Goal: Information Seeking & Learning: Learn about a topic

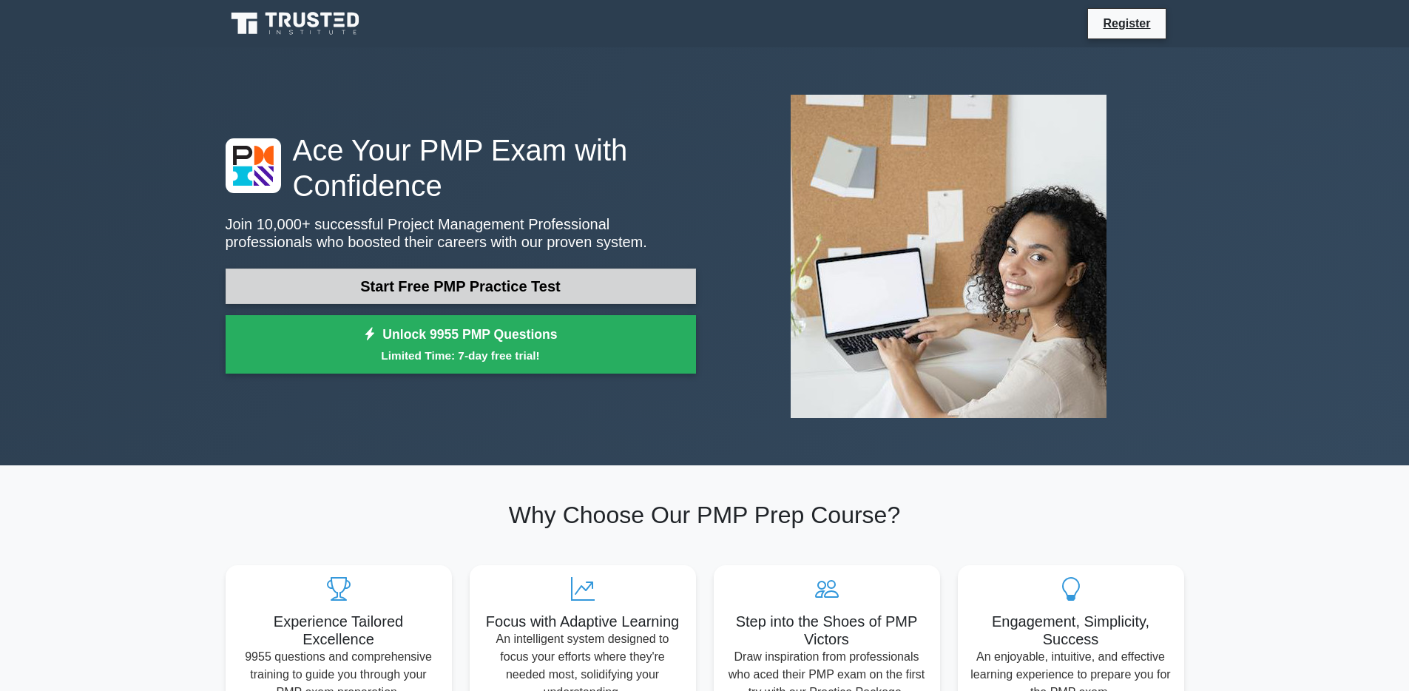
click at [558, 288] on link "Start Free PMP Practice Test" at bounding box center [461, 287] width 470 height 36
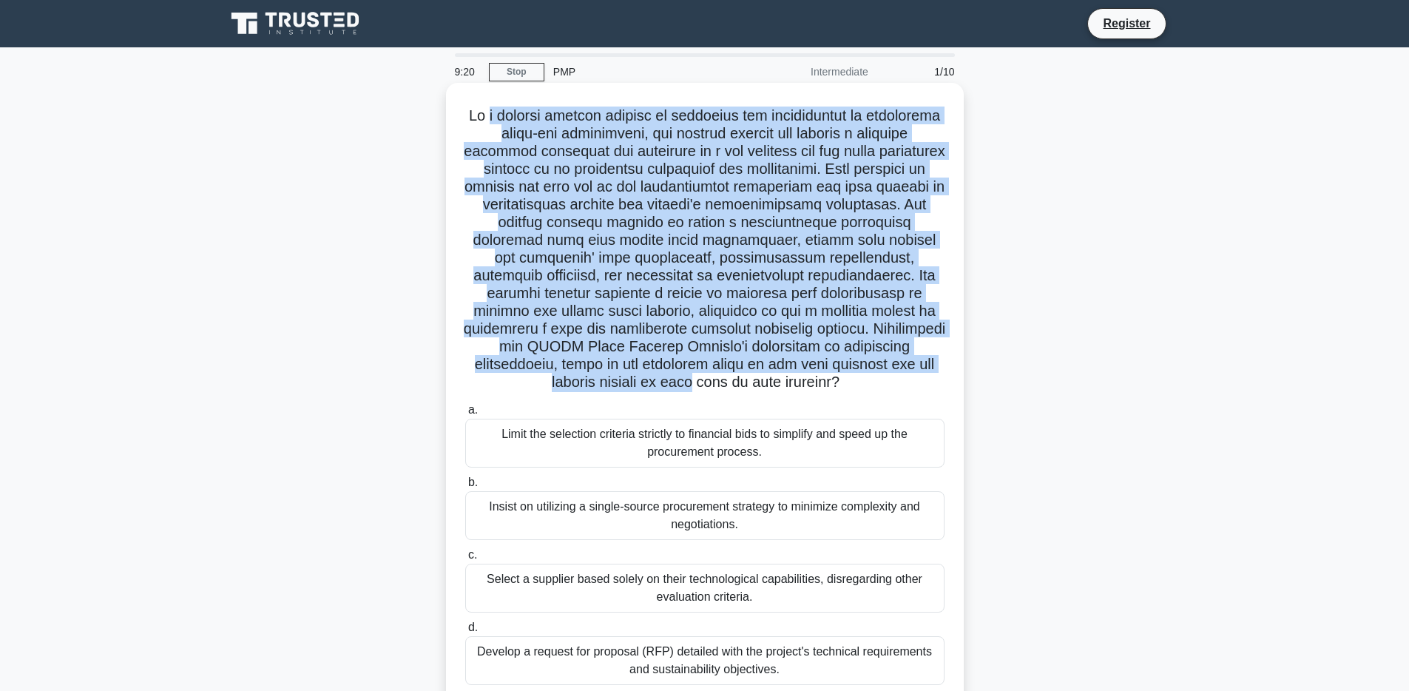
drag, startPoint x: 482, startPoint y: 115, endPoint x: 947, endPoint y: 370, distance: 530.7
click at [947, 370] on div ".spinner_0XTQ{transform-origin:center;animation:spinner_y6GP .75s linear infini…" at bounding box center [705, 394] width 506 height 611
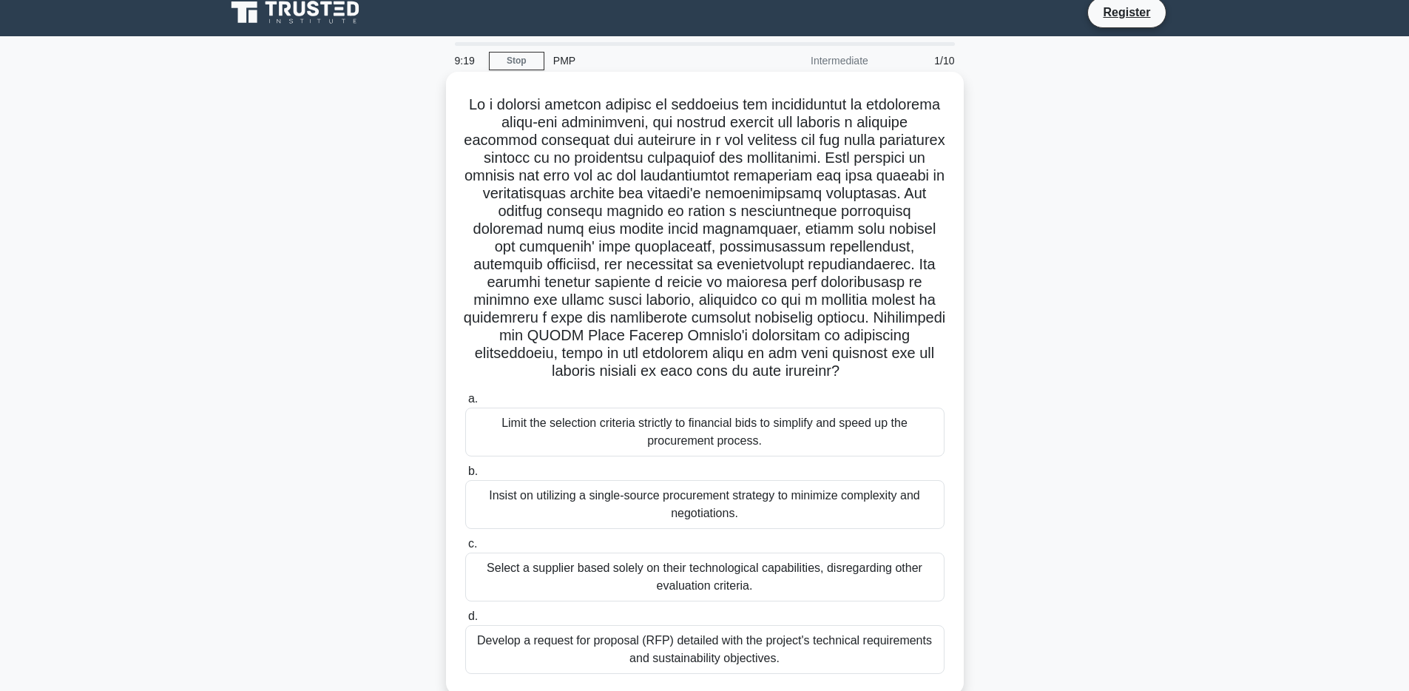
scroll to position [108, 0]
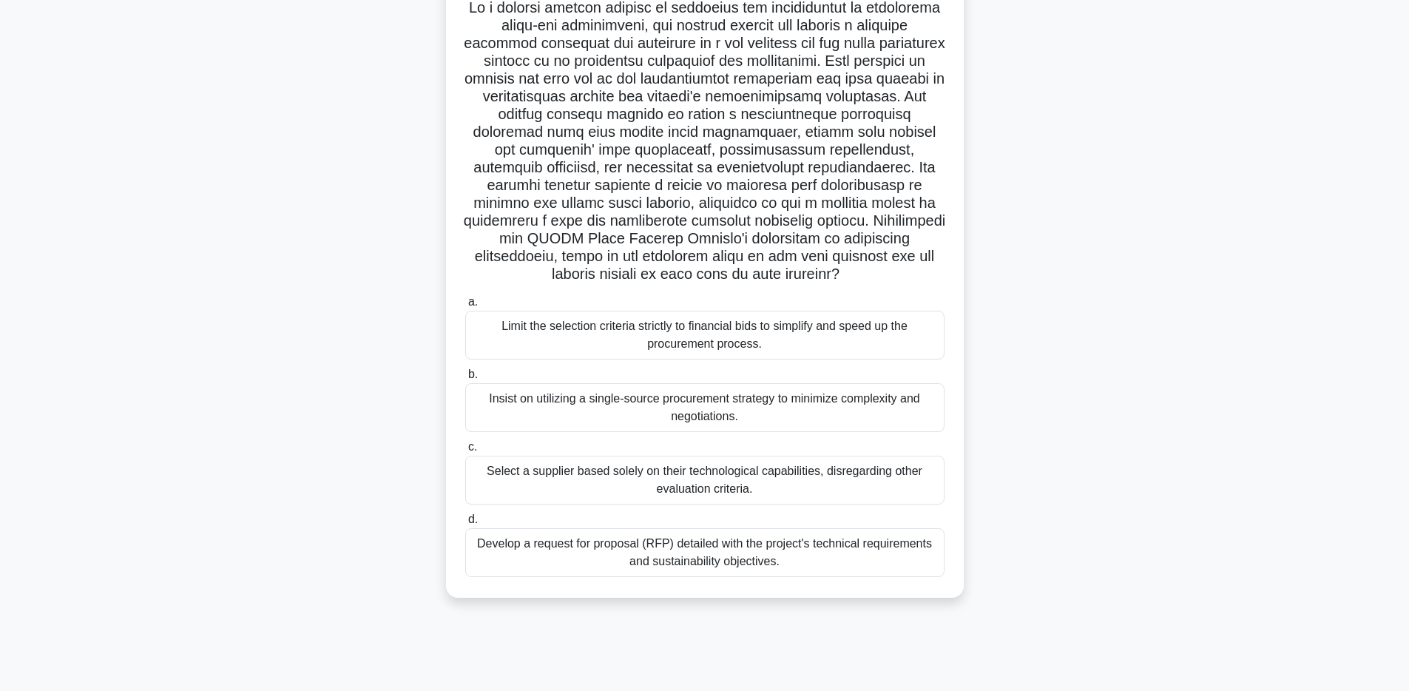
click at [925, 548] on div "Develop a request for proposal (RFP) detailed with the project's technical requ…" at bounding box center [704, 552] width 479 height 49
click at [465, 524] on input "d. Develop a request for proposal (RFP) detailed with the project's technical r…" at bounding box center [465, 520] width 0 height 10
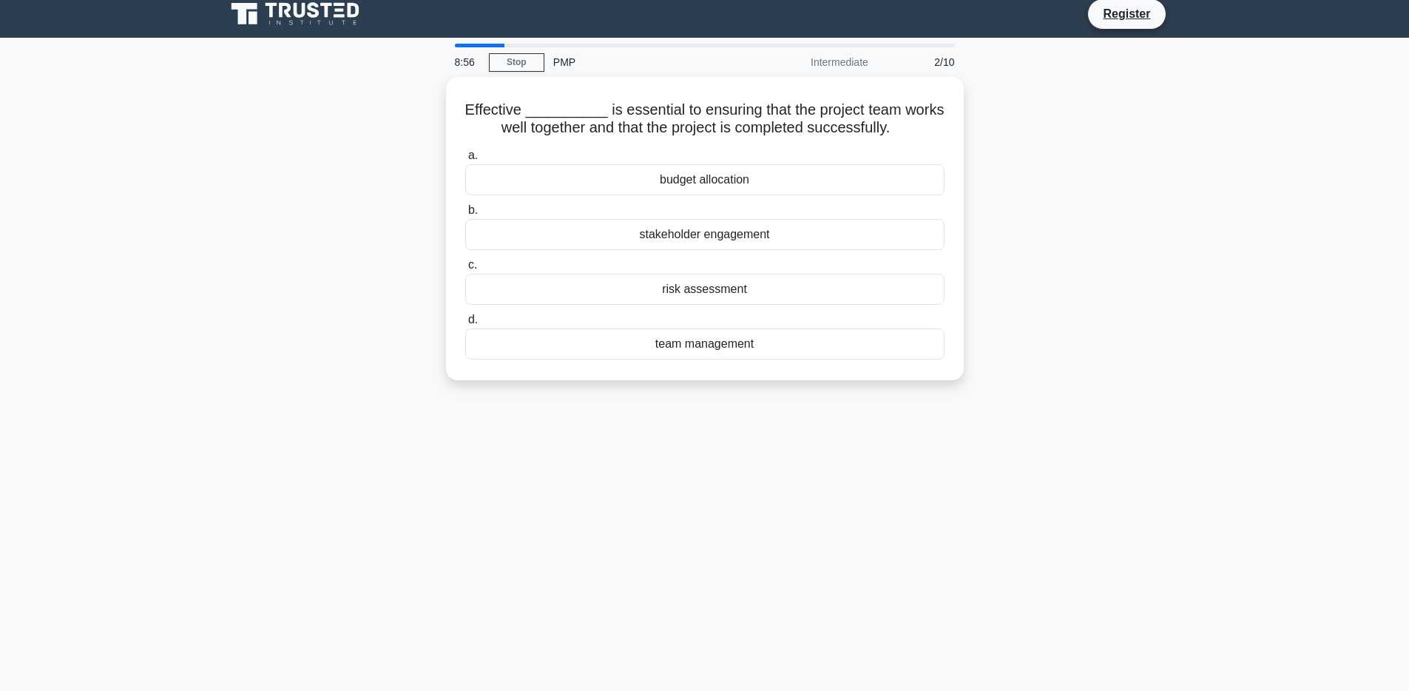
scroll to position [0, 0]
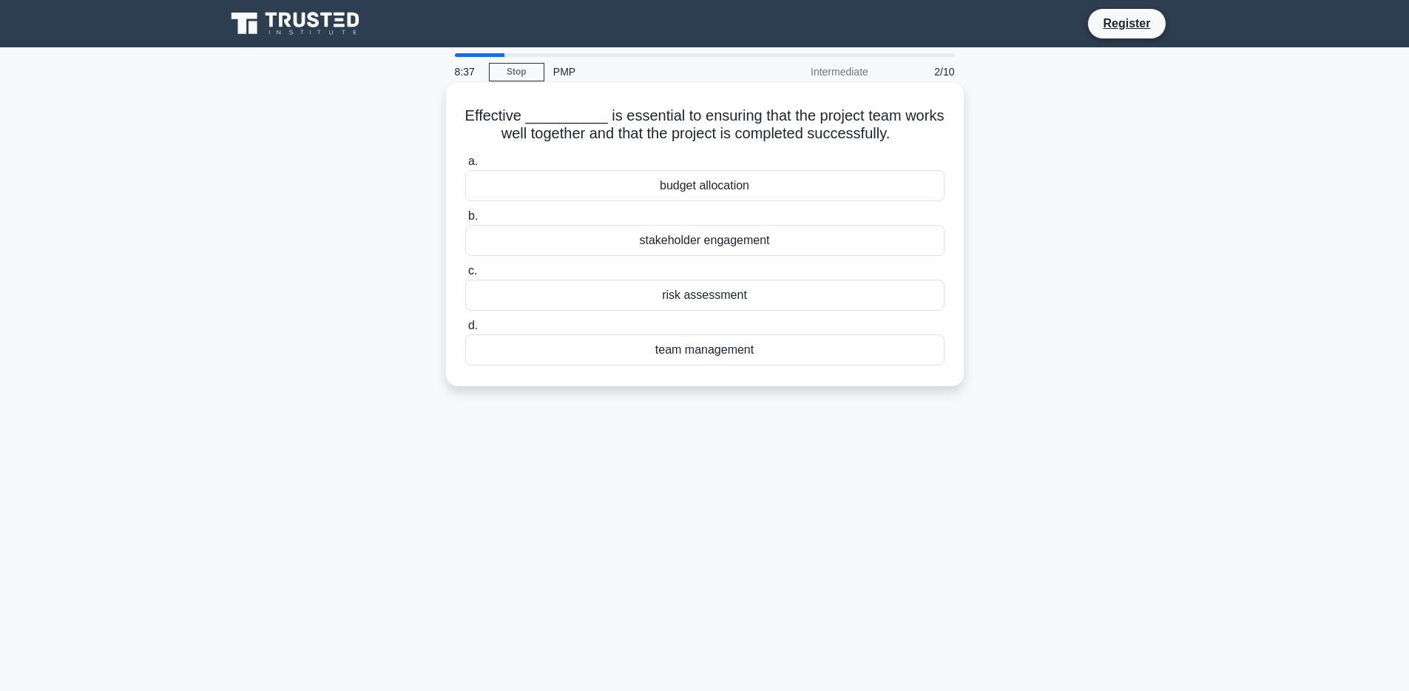
click at [576, 343] on div "team management" at bounding box center [704, 349] width 479 height 31
click at [465, 331] on input "d. team management" at bounding box center [465, 326] width 0 height 10
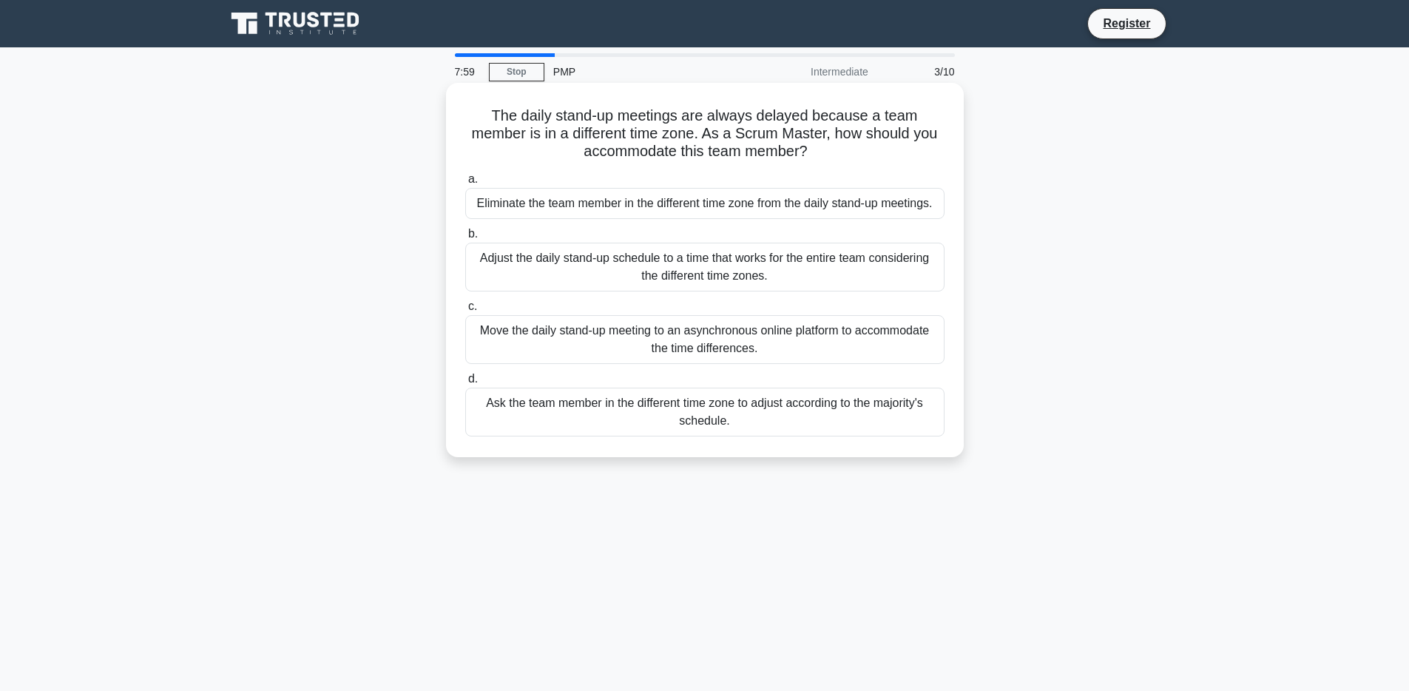
click at [910, 277] on div "Adjust the daily stand-up schedule to a time that works for the entire team con…" at bounding box center [704, 267] width 479 height 49
click at [465, 239] on input "b. Adjust the daily stand-up schedule to a time that works for the entire team …" at bounding box center [465, 234] width 0 height 10
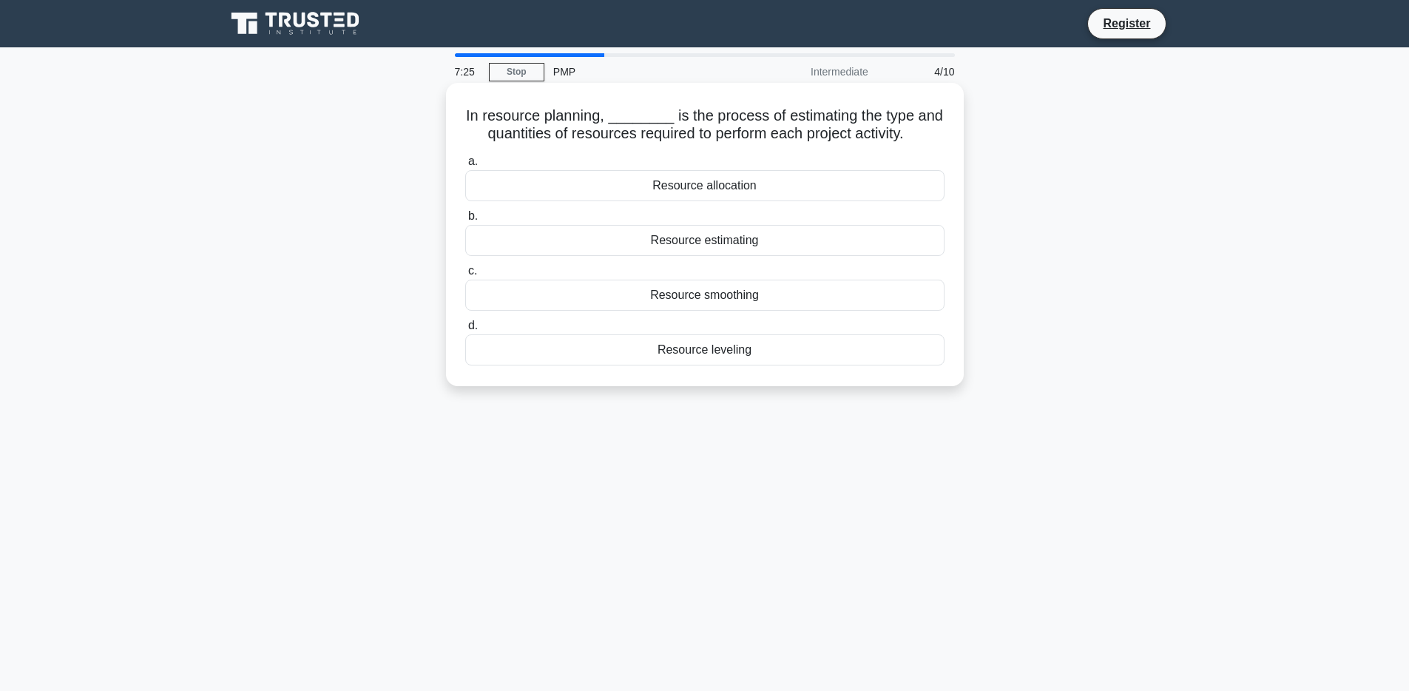
click at [777, 243] on div "Resource estimating" at bounding box center [704, 240] width 479 height 31
click at [465, 221] on input "b. Resource estimating" at bounding box center [465, 217] width 0 height 10
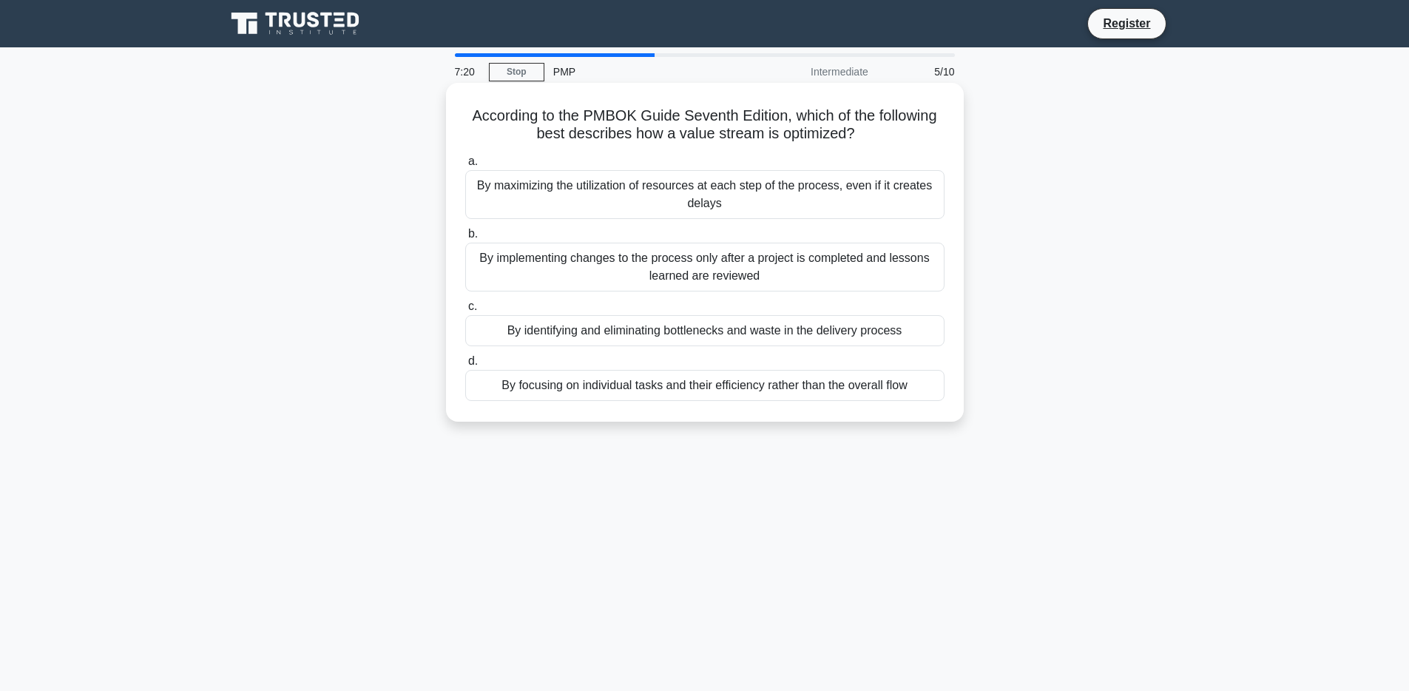
drag, startPoint x: 620, startPoint y: 135, endPoint x: 873, endPoint y: 143, distance: 253.1
click at [873, 143] on h5 "According to the PMBOK Guide Seventh Edition, which of the following best descr…" at bounding box center [705, 125] width 482 height 37
click at [856, 334] on div "By identifying and eliminating bottlenecks and waste in the delivery process" at bounding box center [704, 330] width 479 height 31
click at [465, 311] on input "c. By identifying and eliminating bottlenecks and waste in the delivery process" at bounding box center [465, 307] width 0 height 10
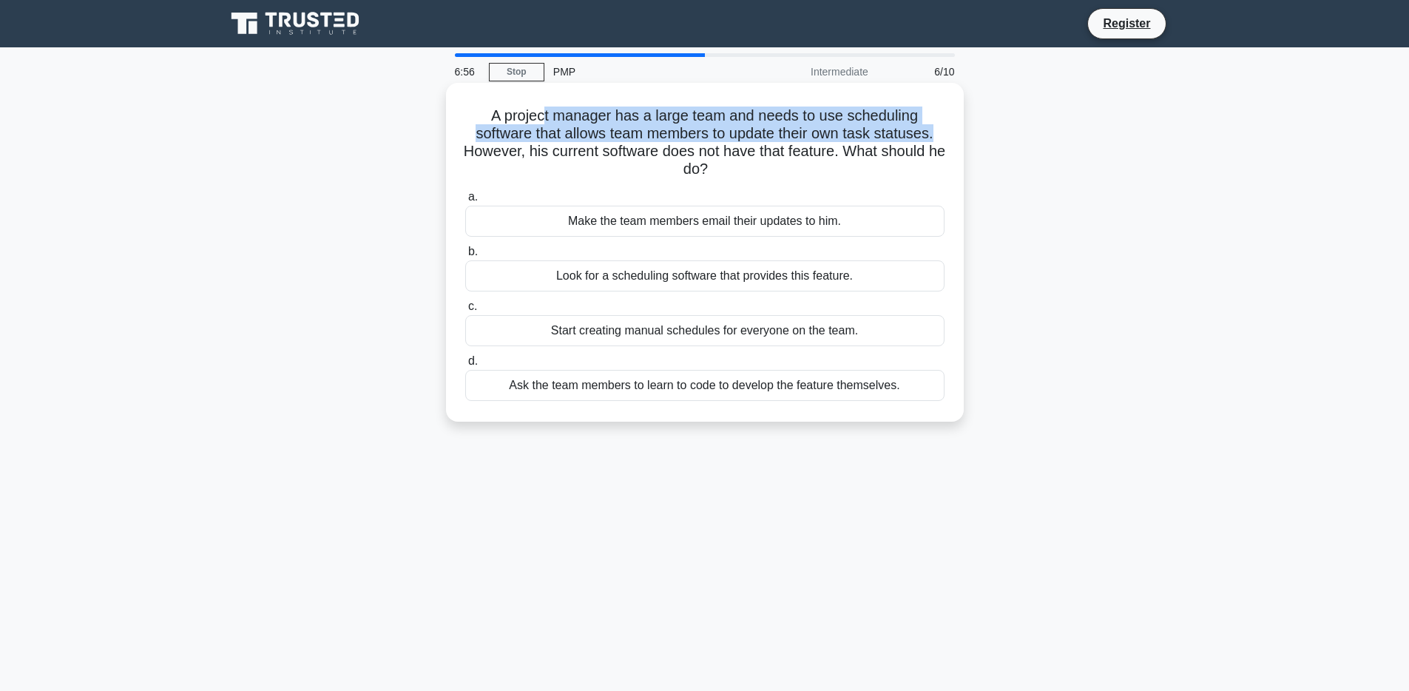
drag, startPoint x: 544, startPoint y: 115, endPoint x: 939, endPoint y: 130, distance: 394.6
click at [939, 130] on h5 "A project manager has a large team and needs to use scheduling software that al…" at bounding box center [705, 143] width 482 height 72
click at [948, 131] on div "A project manager has a large team and needs to use scheduling software that al…" at bounding box center [705, 252] width 506 height 327
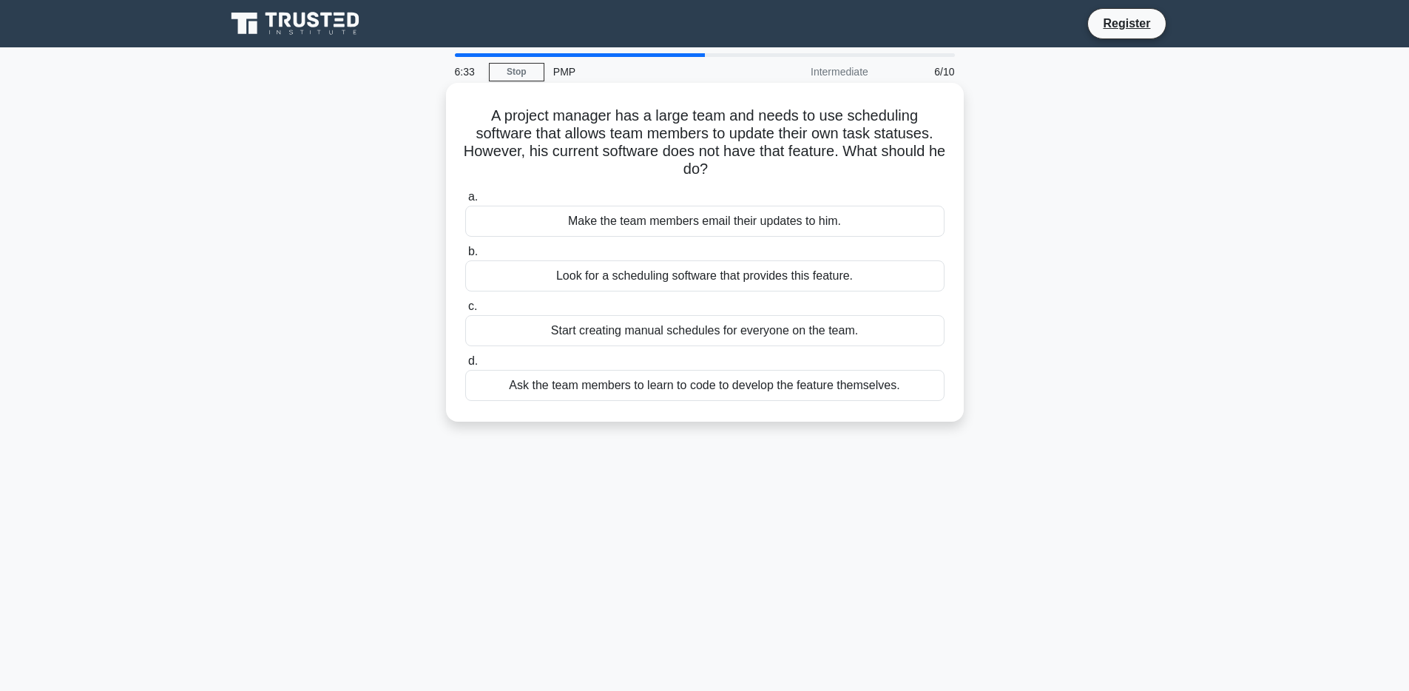
click at [830, 271] on div "Look for a scheduling software that provides this feature." at bounding box center [704, 275] width 479 height 31
click at [465, 257] on input "b. Look for a scheduling software that provides this feature." at bounding box center [465, 252] width 0 height 10
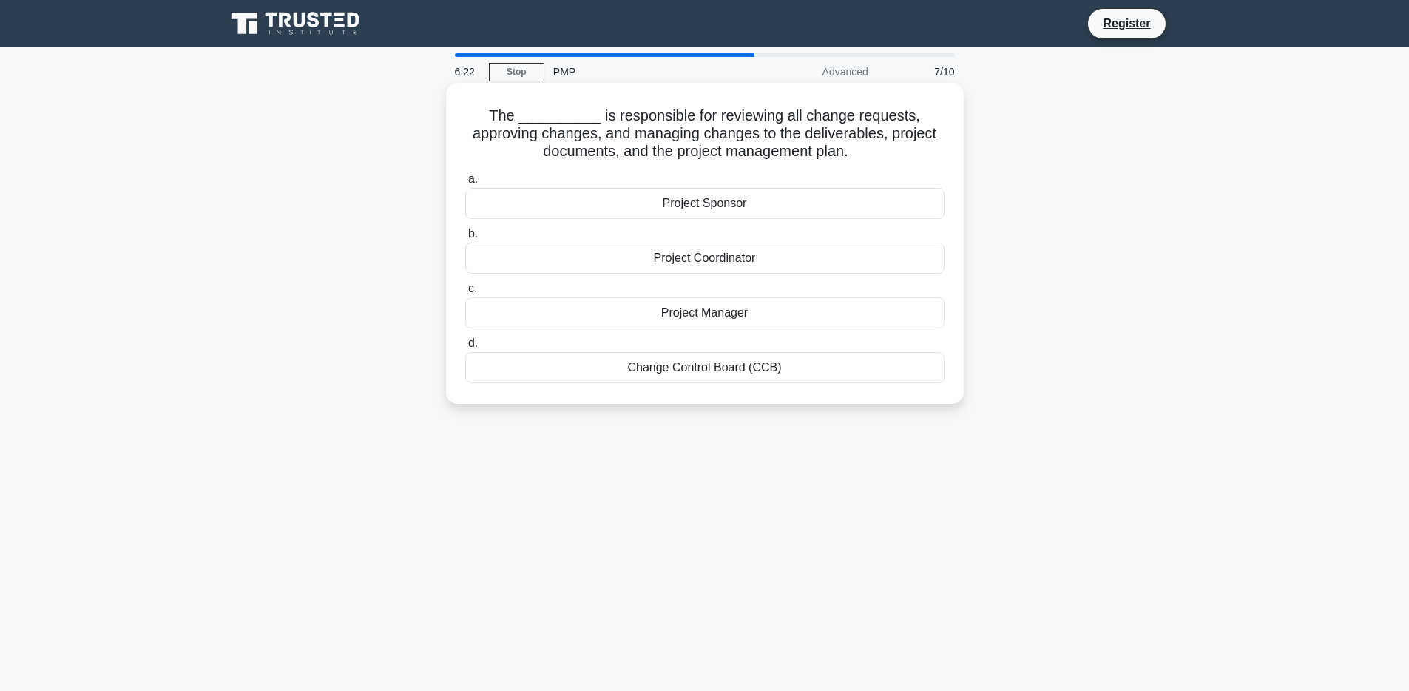
click at [862, 375] on div "Change Control Board (CCB)" at bounding box center [704, 367] width 479 height 31
click at [465, 348] on input "d. Change Control Board (CCB)" at bounding box center [465, 344] width 0 height 10
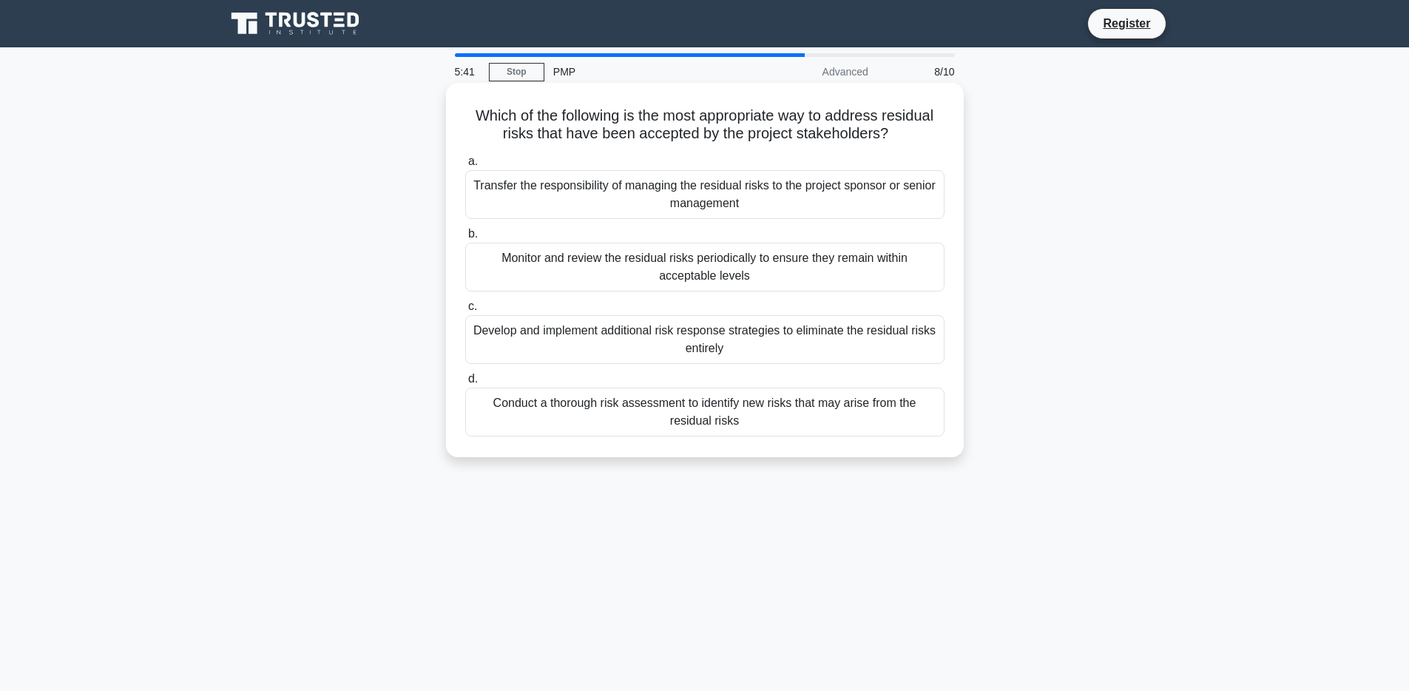
click at [851, 260] on div "Monitor and review the residual risks periodically to ensure they remain within…" at bounding box center [704, 267] width 479 height 49
click at [465, 239] on input "b. Monitor and review the residual risks periodically to ensure they remain wit…" at bounding box center [465, 234] width 0 height 10
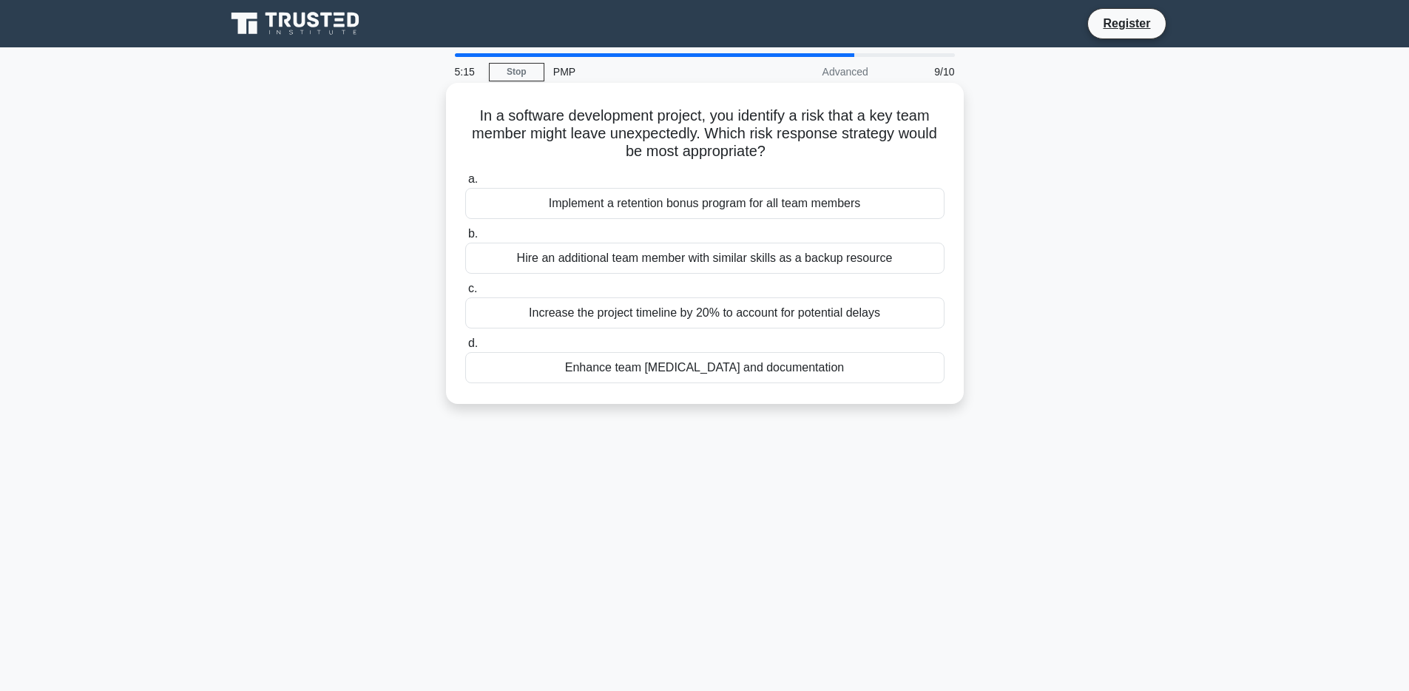
click at [867, 369] on div "Enhance team [MEDICAL_DATA] and documentation" at bounding box center [704, 367] width 479 height 31
click at [465, 348] on input "d. Enhance team [MEDICAL_DATA] and documentation" at bounding box center [465, 344] width 0 height 10
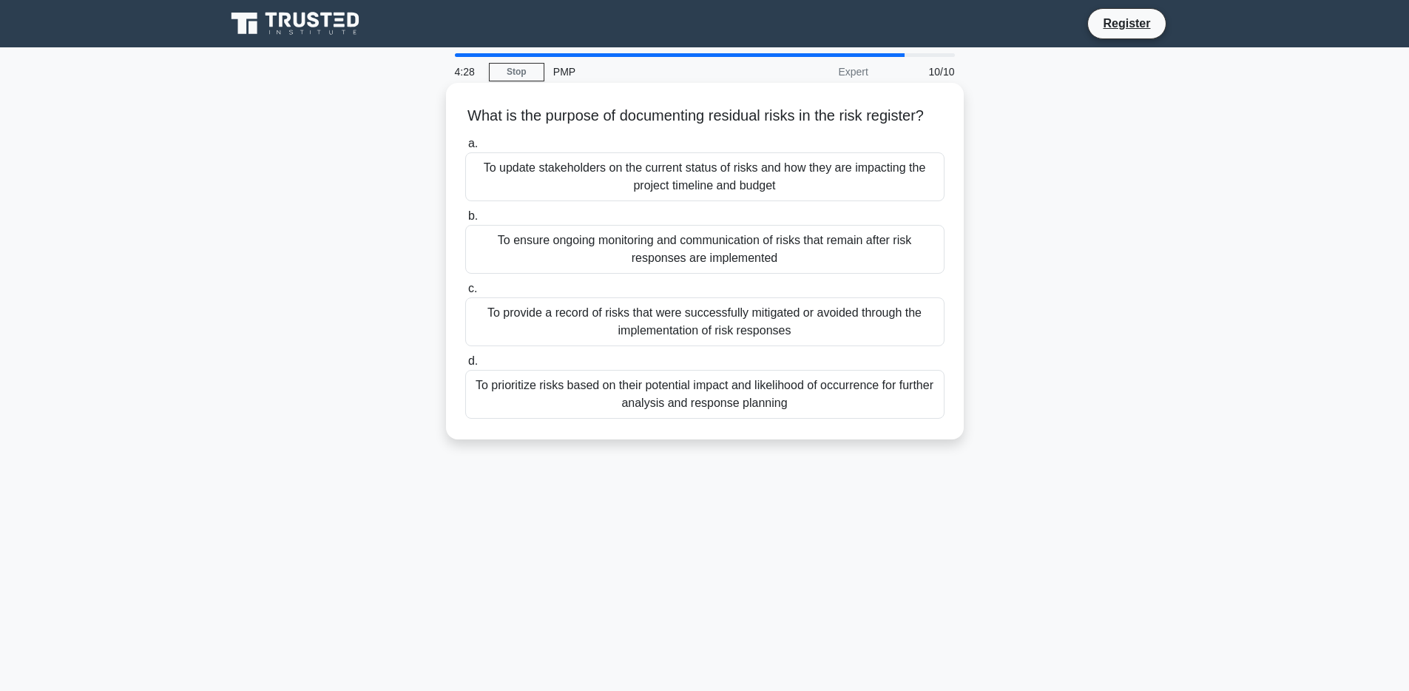
click at [914, 192] on div "To update stakeholders on the current status of risks and how they are impactin…" at bounding box center [704, 176] width 479 height 49
click at [465, 149] on input "a. To update stakeholders on the current status of risks and how they are impac…" at bounding box center [465, 144] width 0 height 10
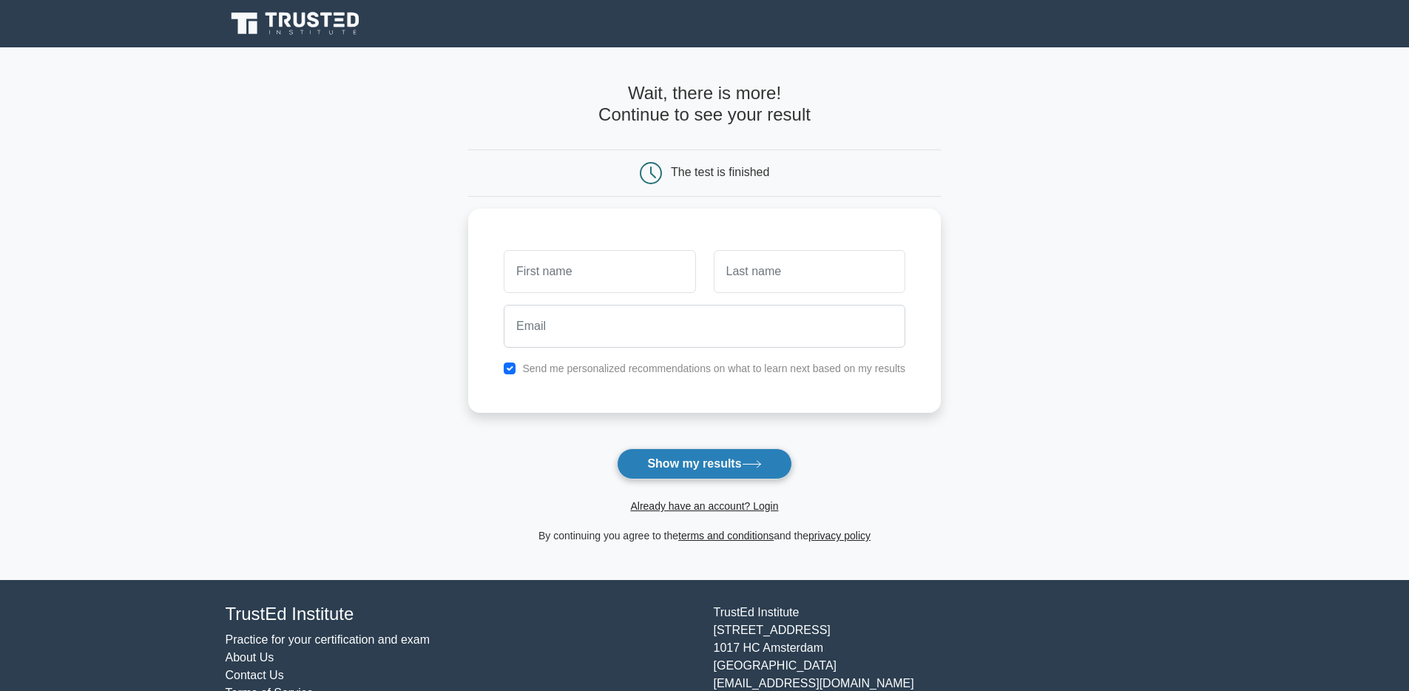
click at [640, 471] on button "Show my results" at bounding box center [704, 463] width 175 height 31
click at [612, 265] on input "text" at bounding box center [600, 267] width 192 height 43
click at [508, 362] on input "checkbox" at bounding box center [510, 365] width 12 height 12
checkbox input "false"
click at [630, 258] on input "text" at bounding box center [600, 267] width 192 height 43
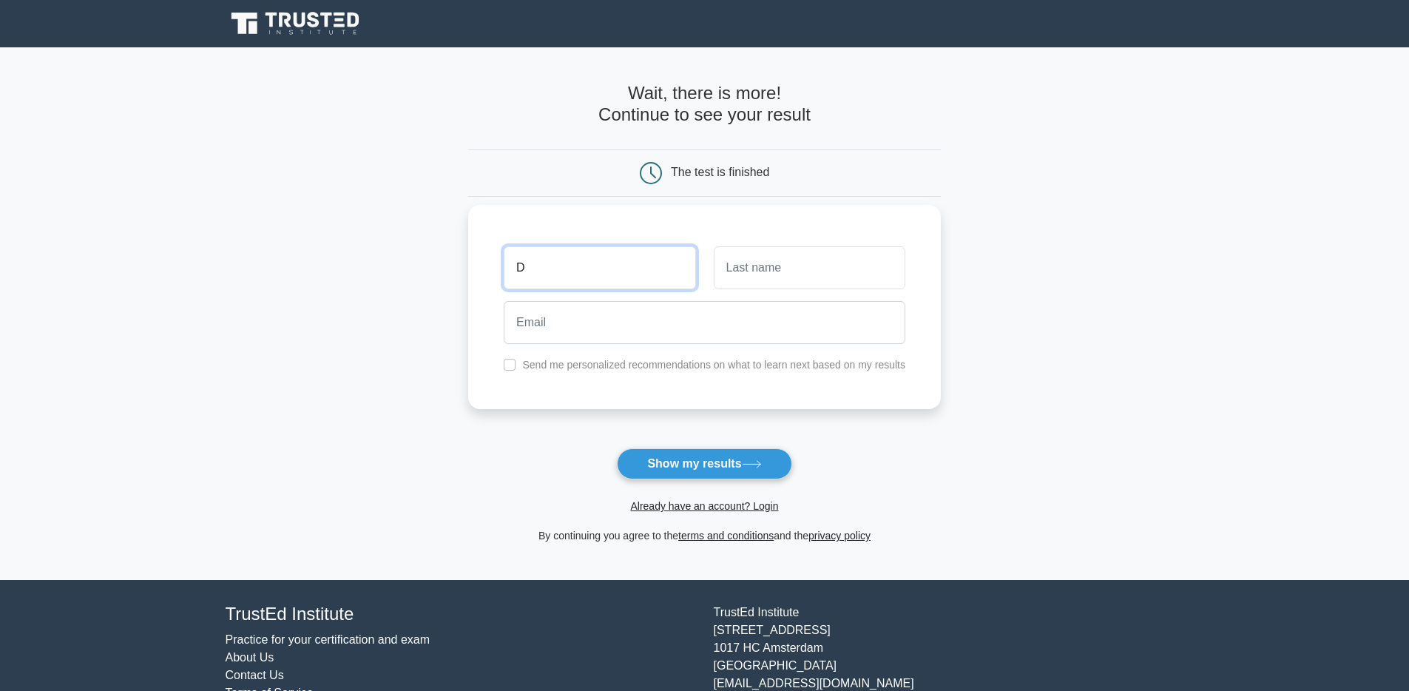
type input "D"
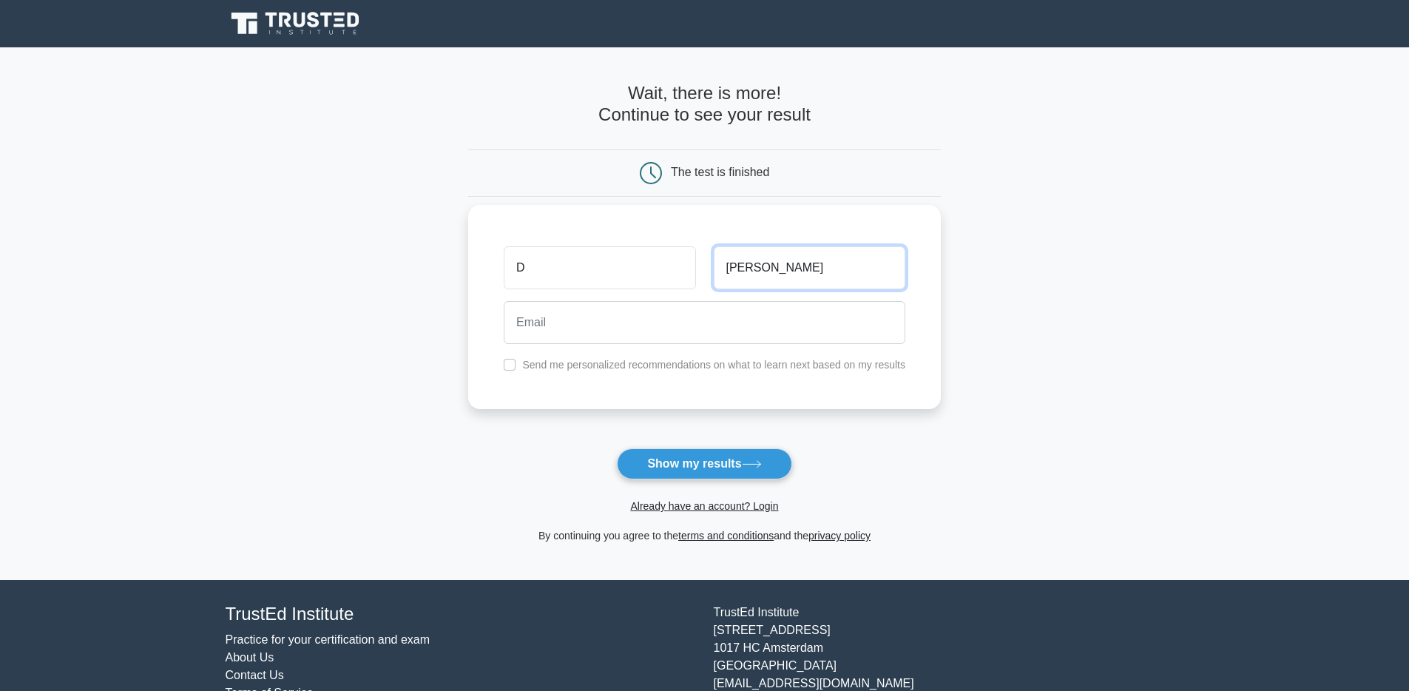
type input "Watson"
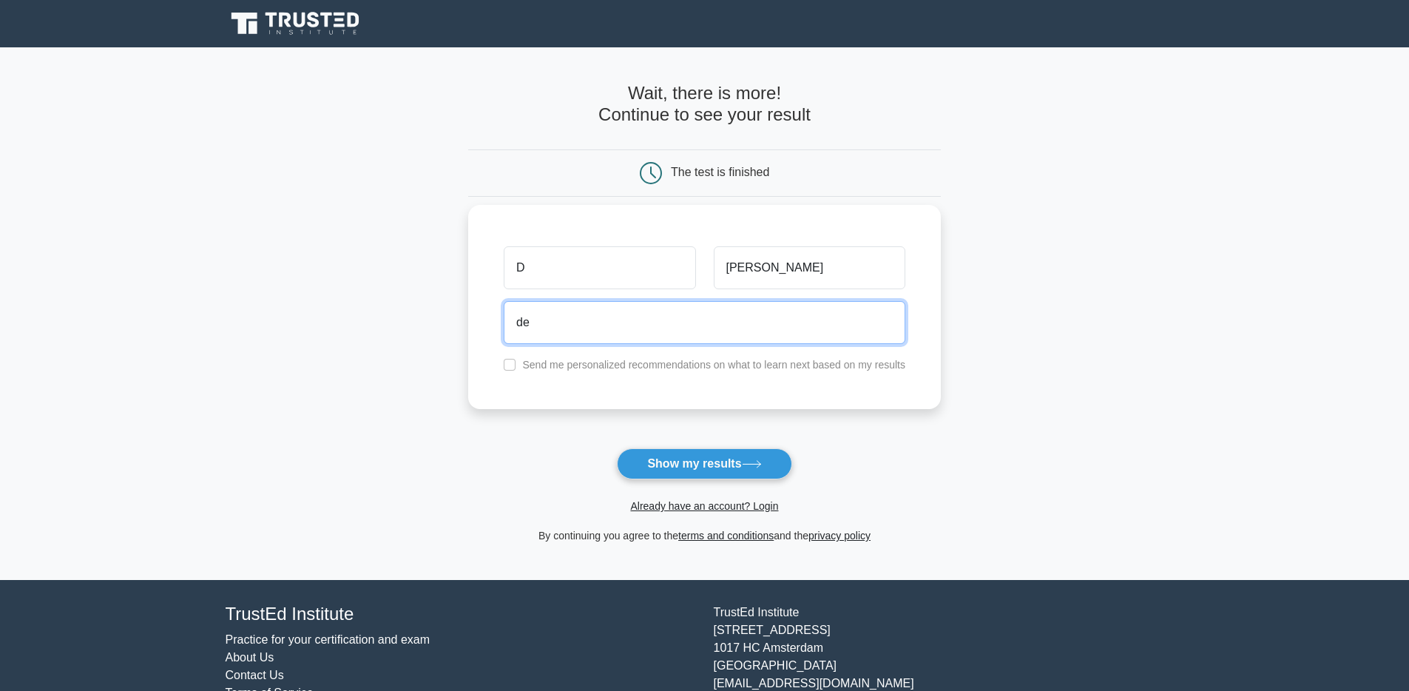
type input "d"
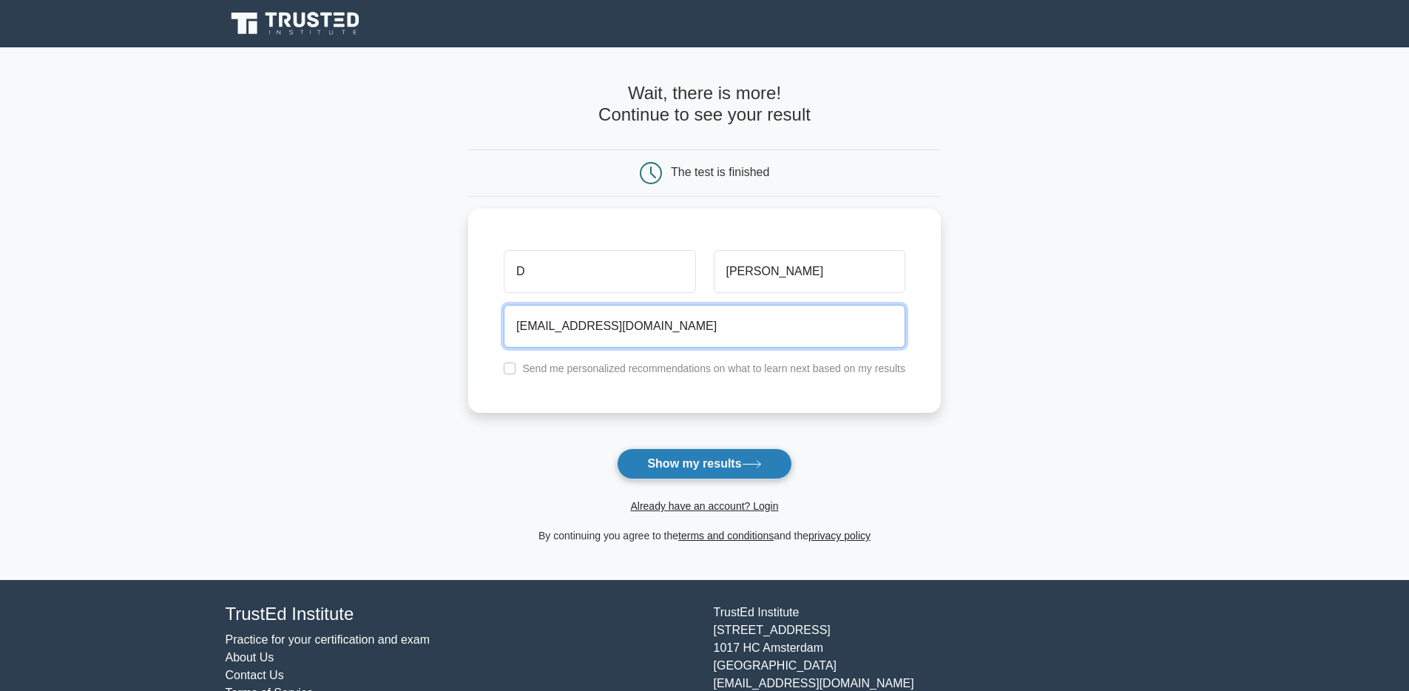
type input "lmnop@gmail.com"
click at [688, 476] on button "Show my results" at bounding box center [704, 463] width 175 height 31
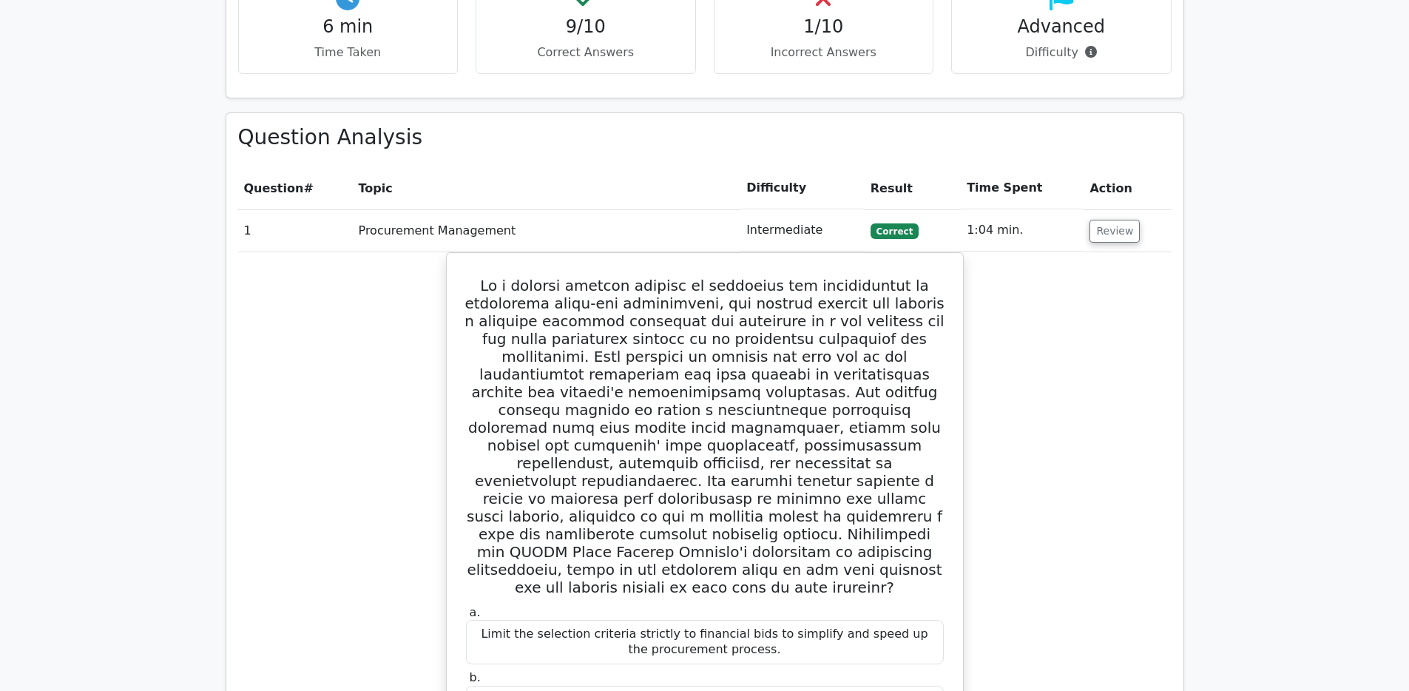
scroll to position [948, 0]
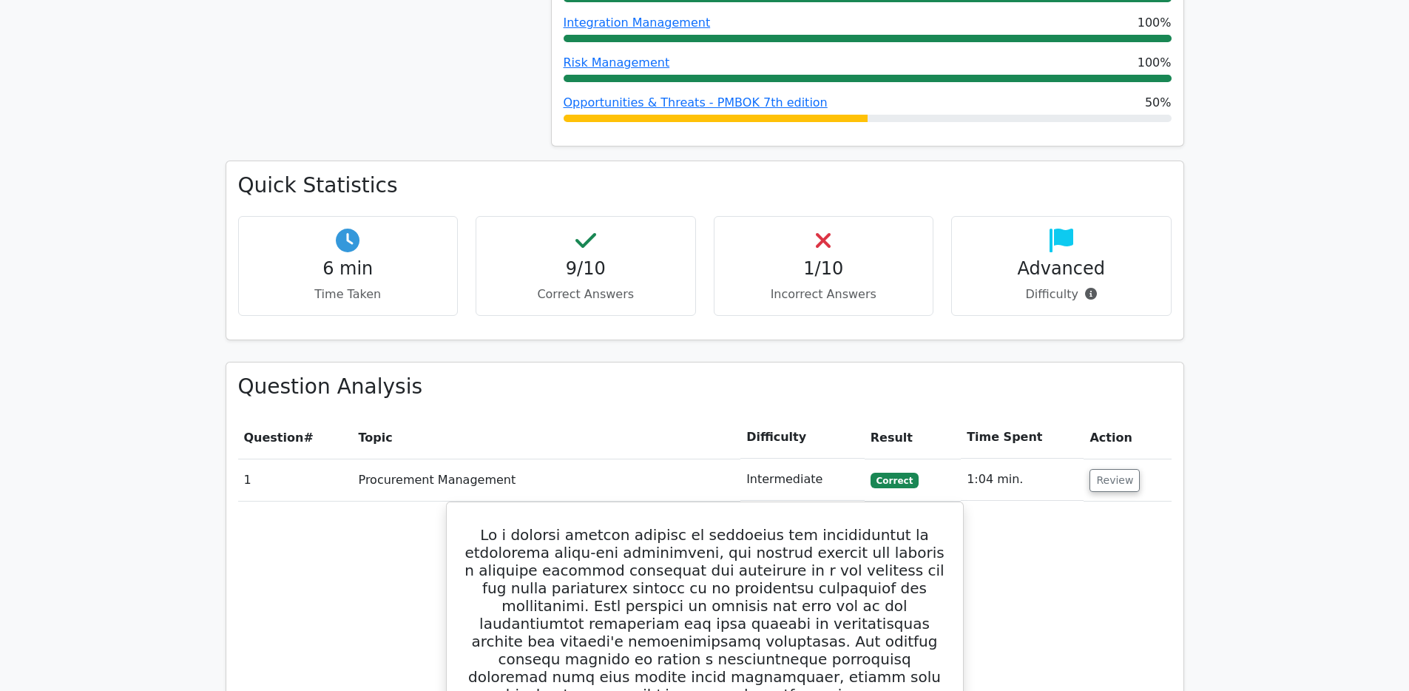
click at [817, 231] on div "1/10 Incorrect Answers" at bounding box center [824, 266] width 220 height 100
click at [1046, 216] on div "Advanced Difficulty" at bounding box center [1061, 266] width 220 height 100
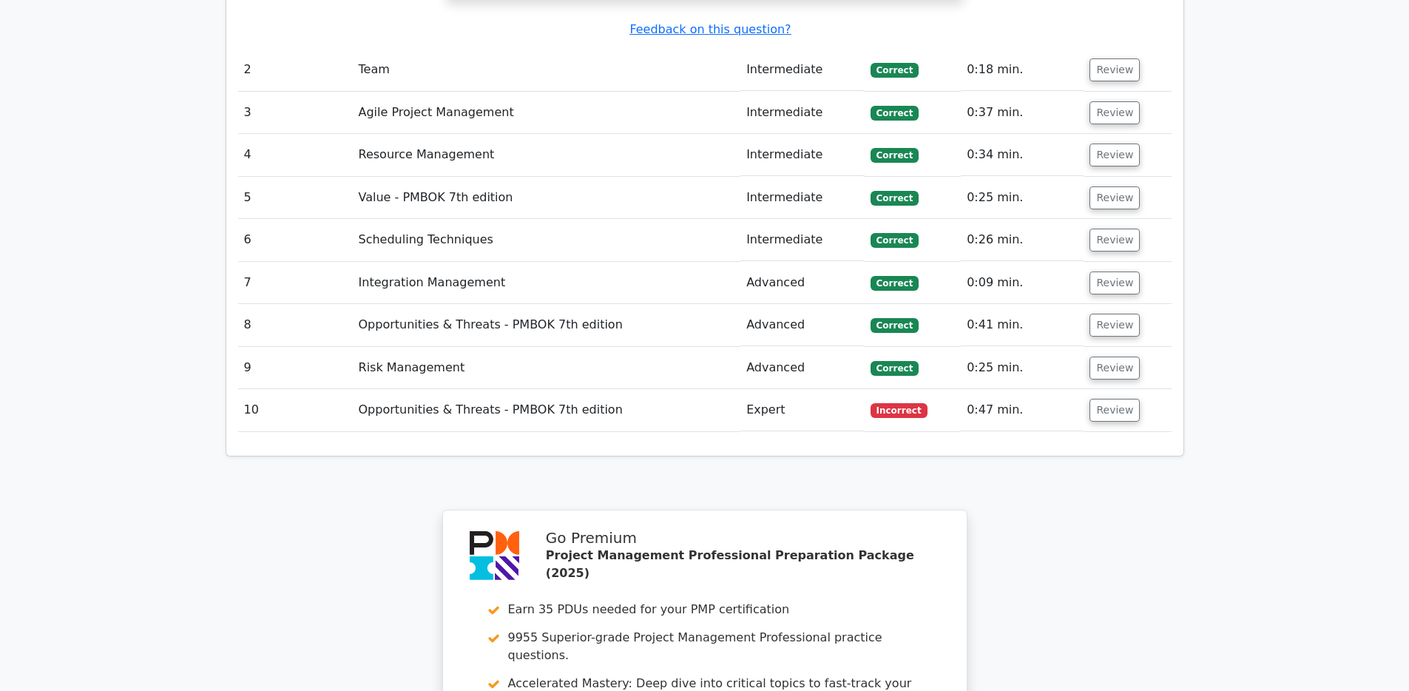
scroll to position [2550, 0]
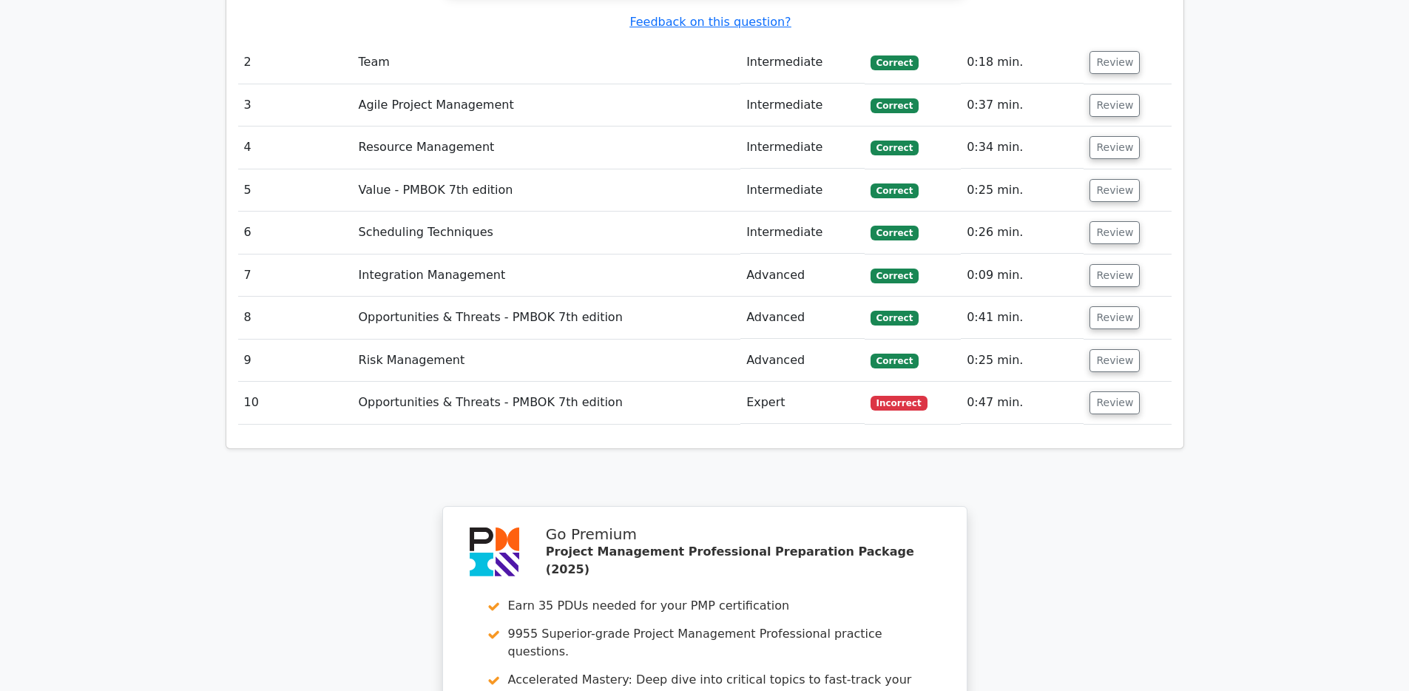
click at [550, 382] on td "Opportunities & Threats - PMBOK 7th edition" at bounding box center [547, 403] width 388 height 42
click at [1164, 382] on td "Review" at bounding box center [1127, 403] width 87 height 42
click at [1124, 391] on button "Review" at bounding box center [1115, 402] width 50 height 23
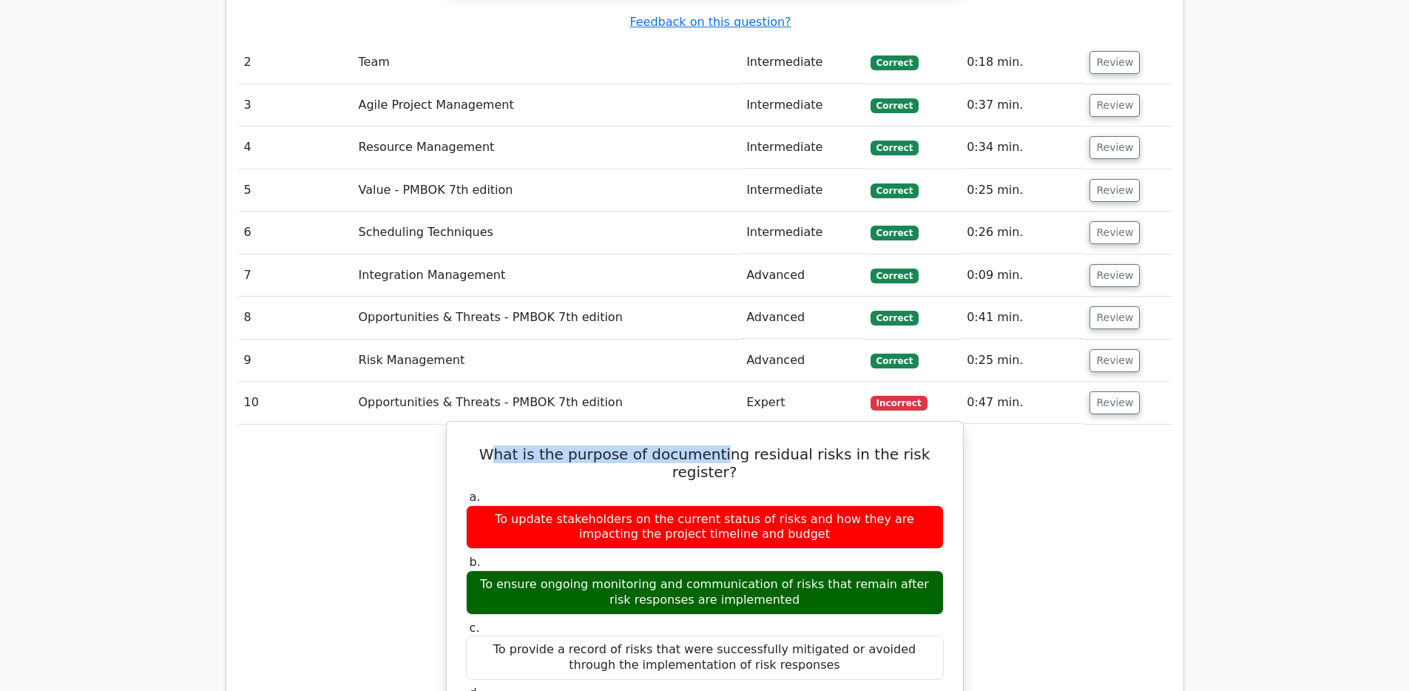
drag, startPoint x: 508, startPoint y: 351, endPoint x: 700, endPoint y: 343, distance: 192.5
click at [700, 445] on h5 "What is the purpose of documenting residual risks in the risk register?" at bounding box center [705, 463] width 481 height 36
click at [546, 445] on h5 "What is the purpose of documenting residual risks in the risk register?" at bounding box center [705, 463] width 481 height 36
drag, startPoint x: 558, startPoint y: 350, endPoint x: 922, endPoint y: 341, distance: 364.0
click at [922, 445] on h5 "What is the purpose of documenting residual risks in the risk register?" at bounding box center [705, 463] width 481 height 36
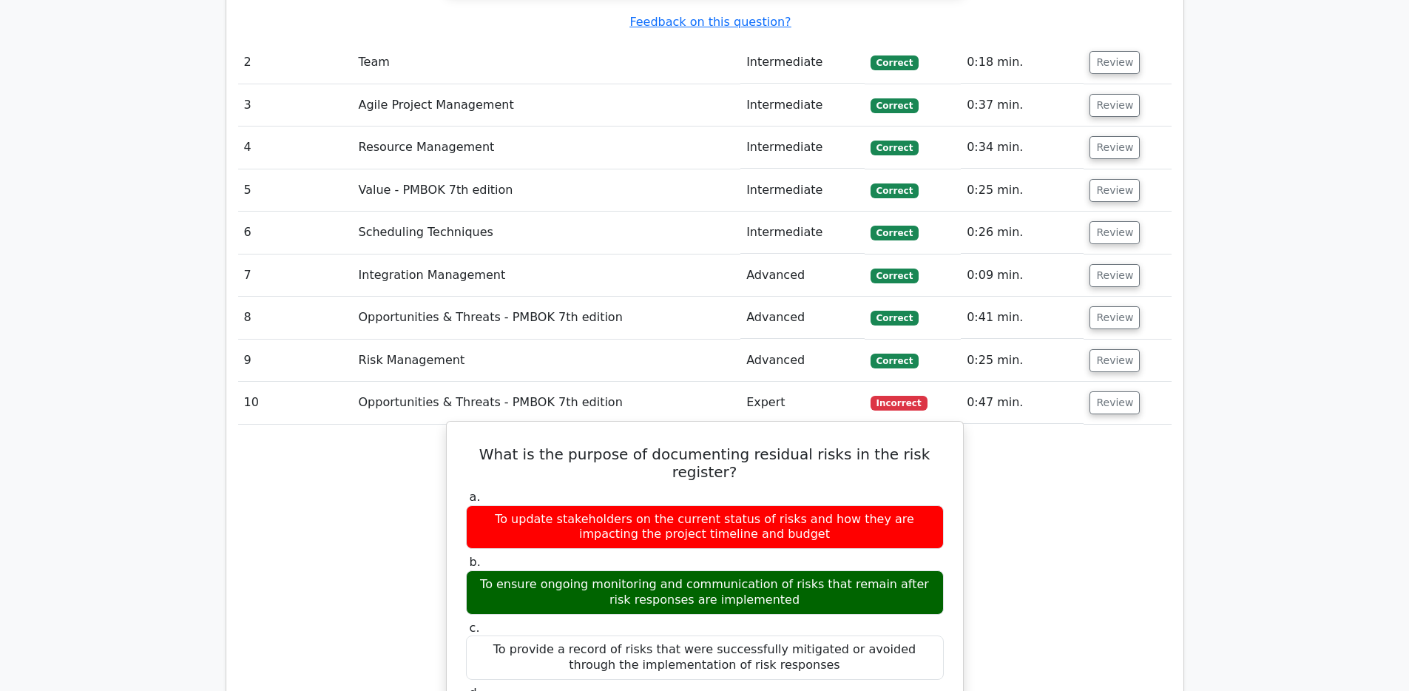
click at [651, 490] on label "a. To update stakeholders on the current status of risks and how they are impac…" at bounding box center [705, 519] width 478 height 59
drag, startPoint x: 645, startPoint y: 355, endPoint x: 846, endPoint y: 349, distance: 201.3
click at [836, 445] on h5 "What is the purpose of documenting residual risks in the risk register?" at bounding box center [705, 463] width 481 height 36
click at [846, 445] on h5 "What is the purpose of documenting residual risks in the risk register?" at bounding box center [705, 463] width 481 height 36
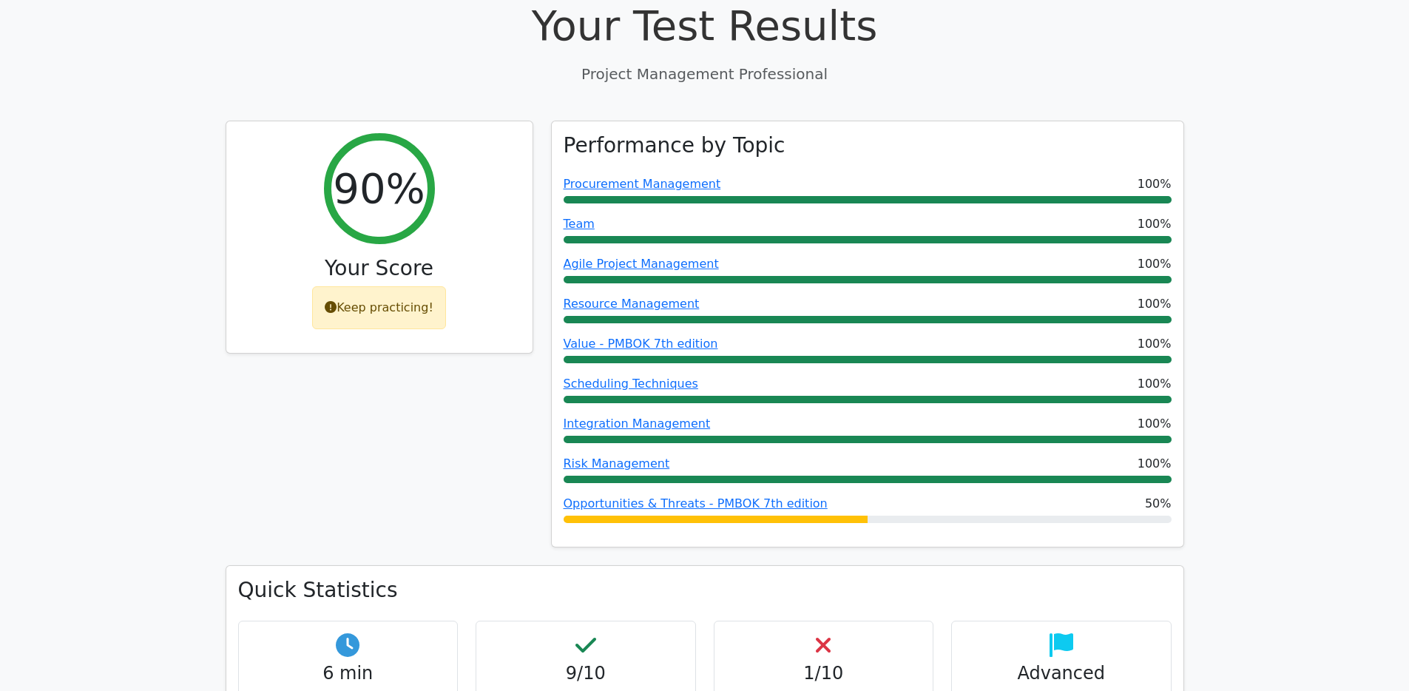
scroll to position [556, 0]
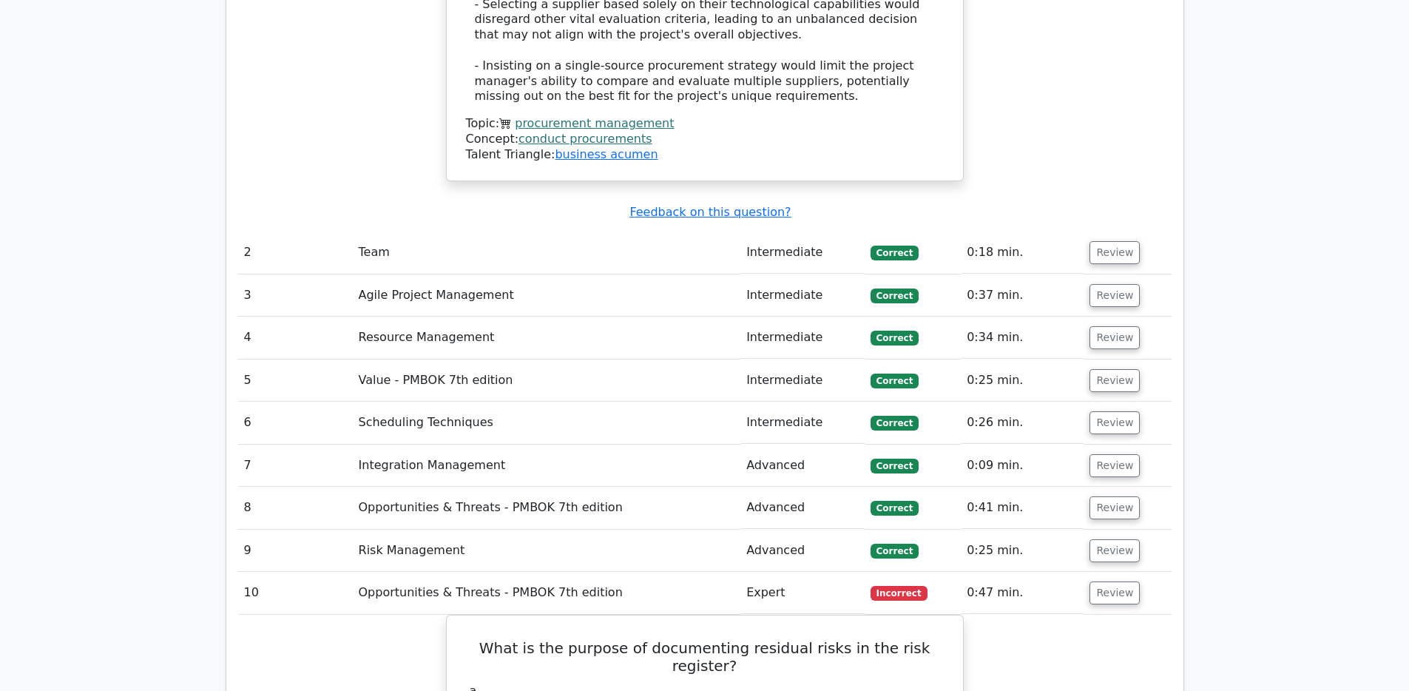
scroll to position [2392, 0]
